Goal: Transaction & Acquisition: Purchase product/service

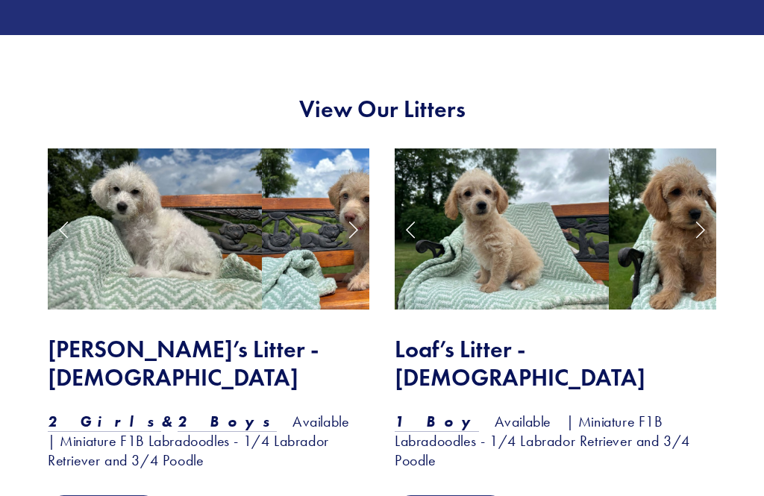
scroll to position [1175, 0]
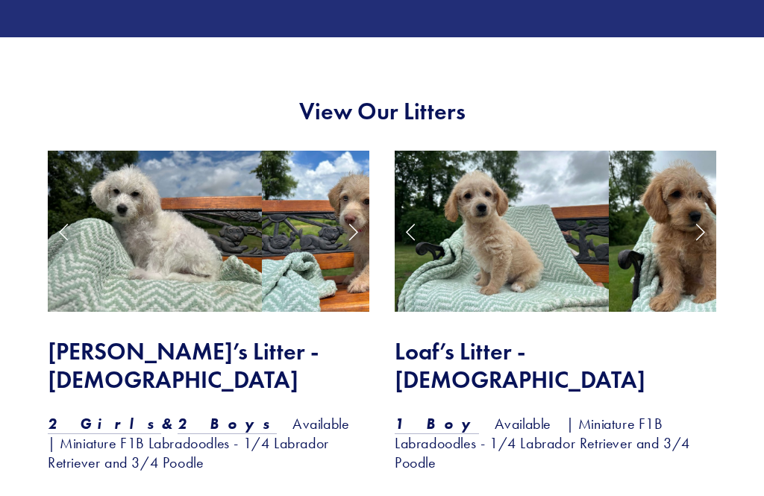
click at [349, 221] on link "Next Slide" at bounding box center [353, 232] width 33 height 45
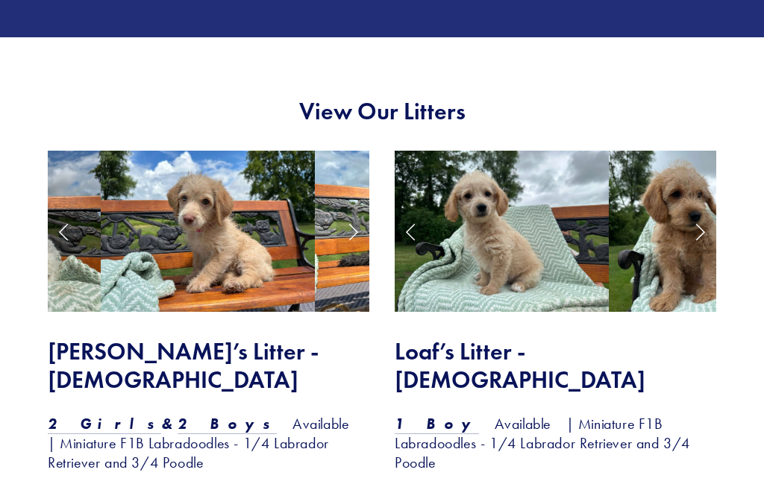
click at [359, 216] on link "Next Slide" at bounding box center [353, 231] width 33 height 45
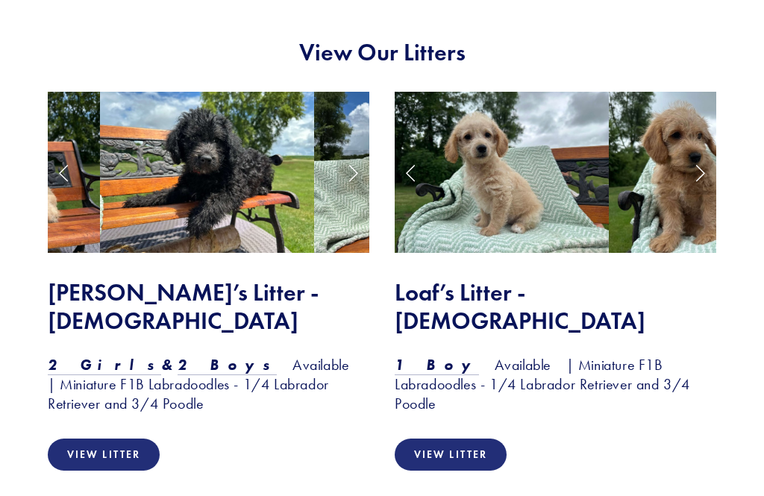
scroll to position [1238, 0]
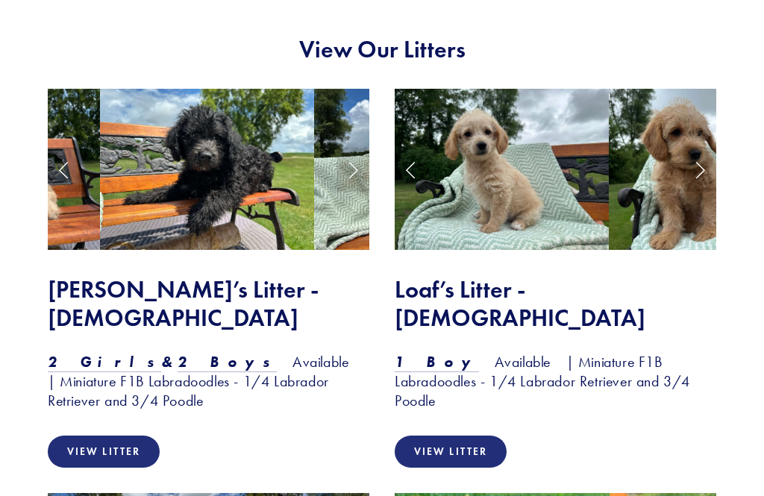
click at [699, 151] on link "Next Slide" at bounding box center [700, 169] width 33 height 45
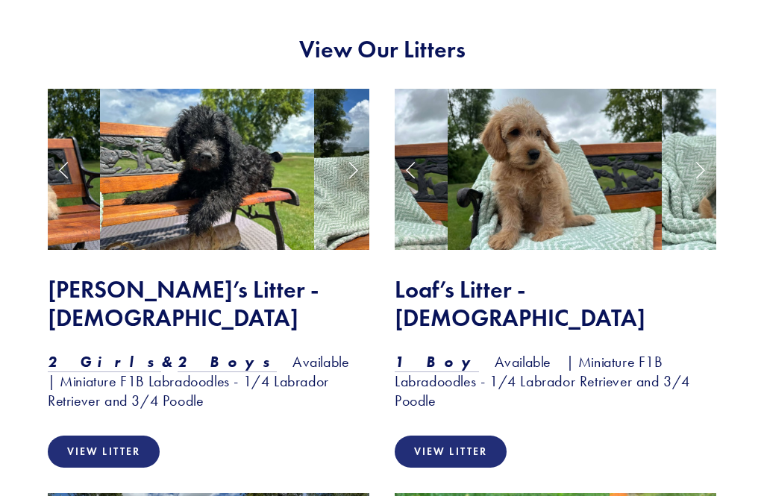
click at [704, 153] on link "Next Slide" at bounding box center [700, 169] width 33 height 45
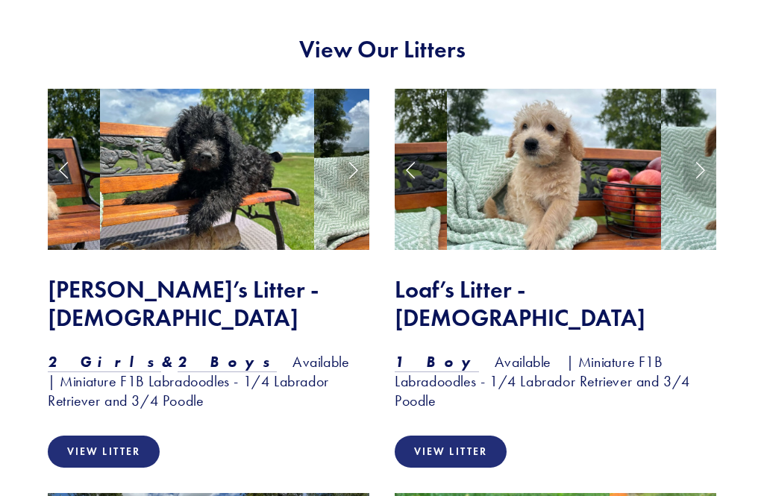
click at [703, 149] on link "Next Slide" at bounding box center [700, 169] width 33 height 45
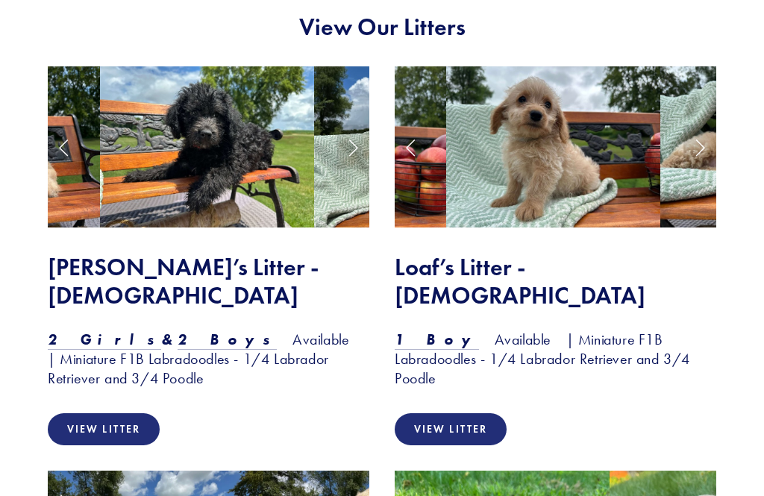
scroll to position [1261, 0]
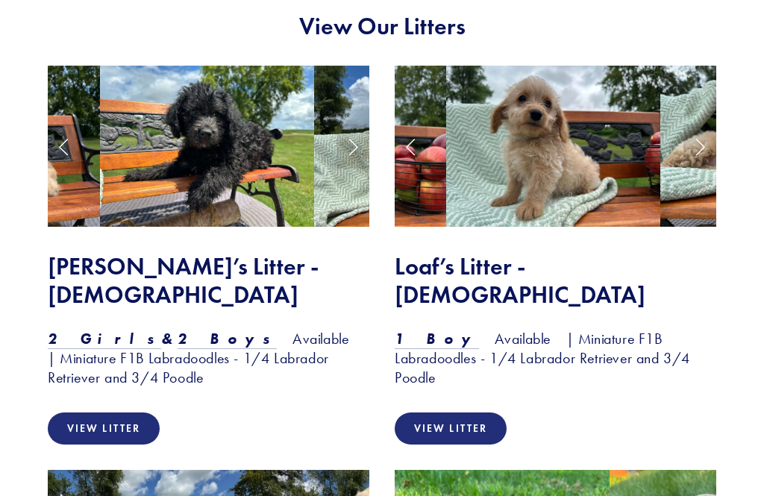
click at [348, 125] on link "Next Slide" at bounding box center [353, 146] width 33 height 45
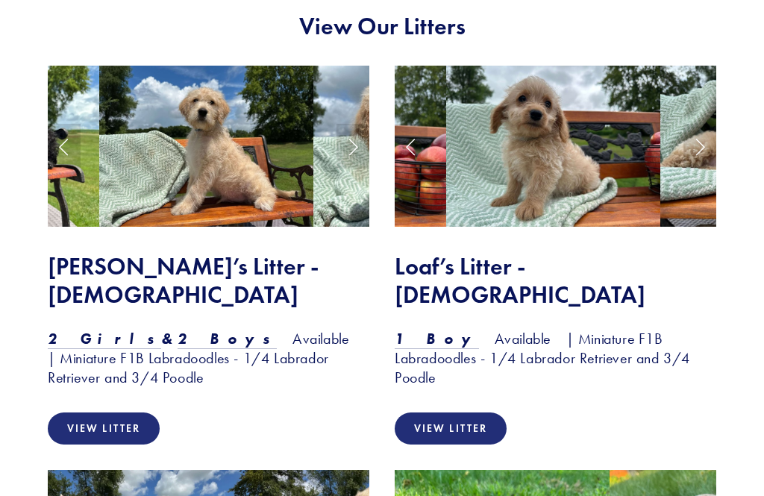
click at [348, 129] on link "Next Slide" at bounding box center [353, 146] width 33 height 45
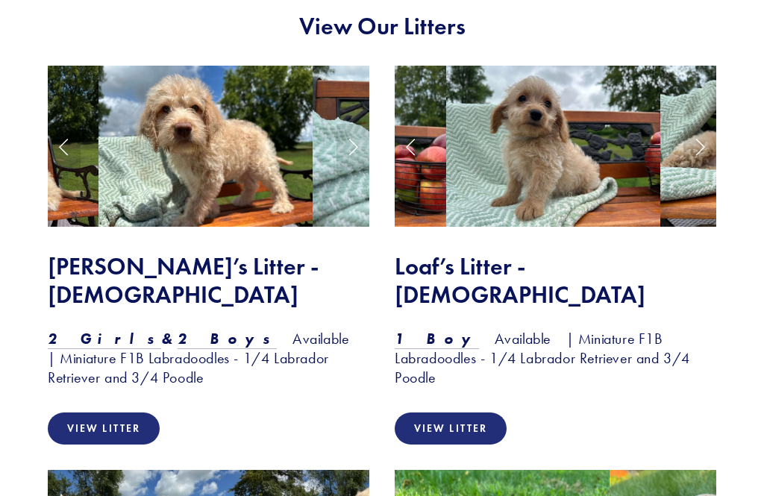
click at [263, 253] on h2 "Zulu’s Litter - 3 Months Old" at bounding box center [209, 280] width 322 height 57
click at [134, 413] on link "View Litter" at bounding box center [104, 429] width 112 height 32
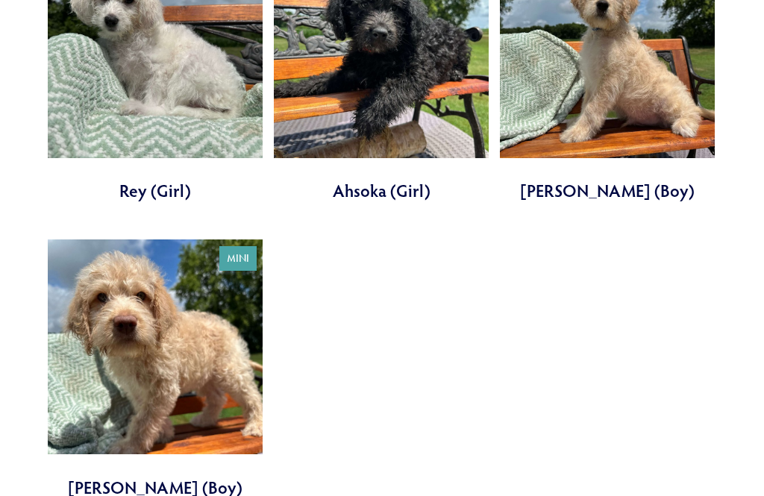
scroll to position [687, 0]
